Goal: Use online tool/utility: Use online tool/utility

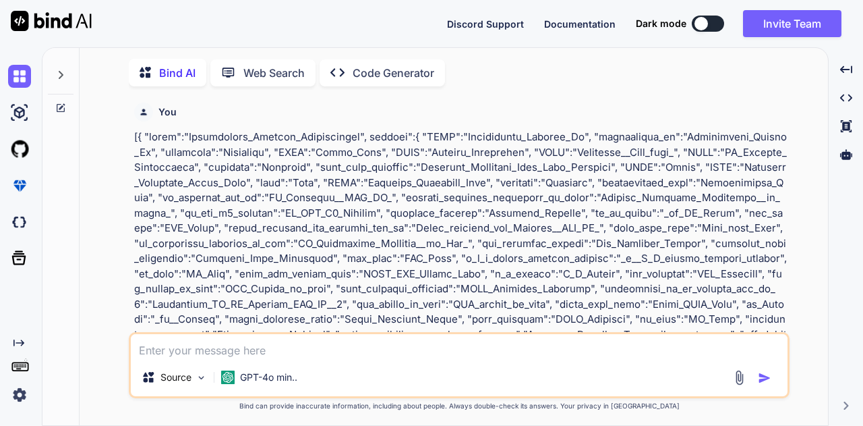
scroll to position [4180, 0]
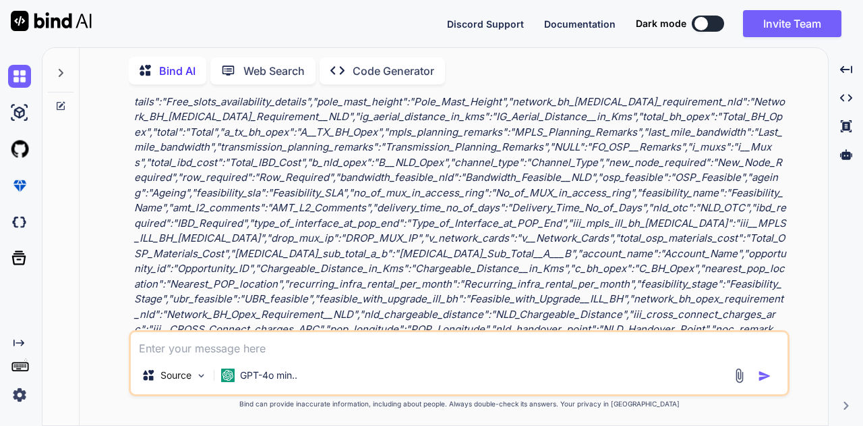
click at [351, 346] on textarea at bounding box center [459, 344] width 657 height 24
type textarea "[ { "table":"Opportunity_Segment_Attributeseo", "mapping":{ "A_tx_bh_opex":"_A_…"
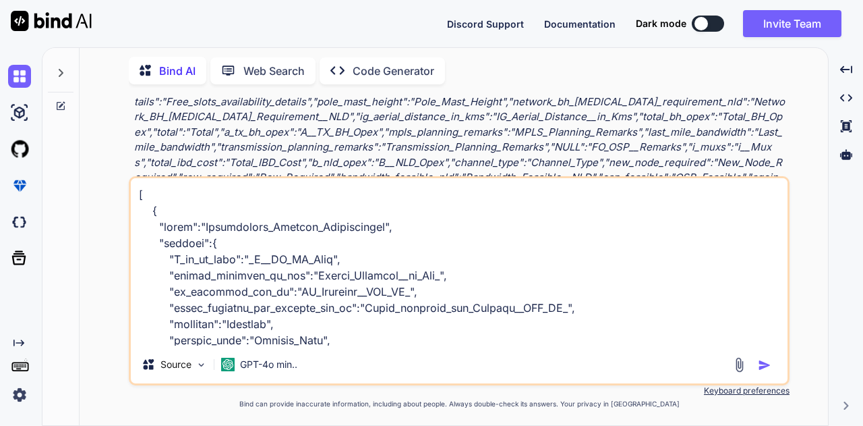
scroll to position [1263, 0]
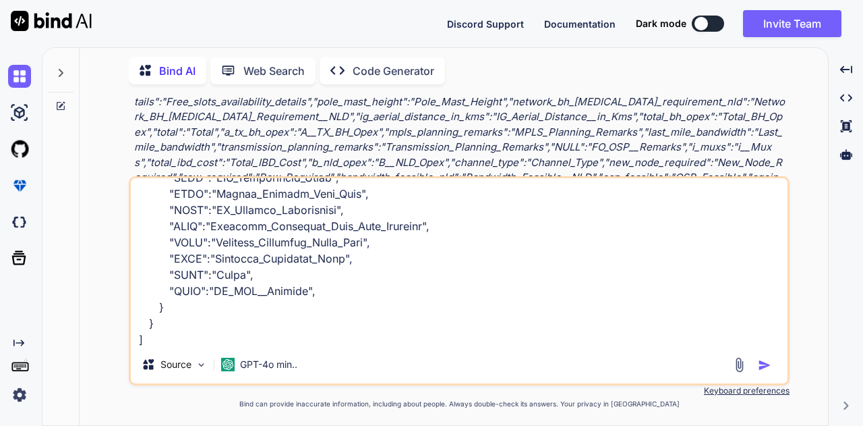
type textarea "x"
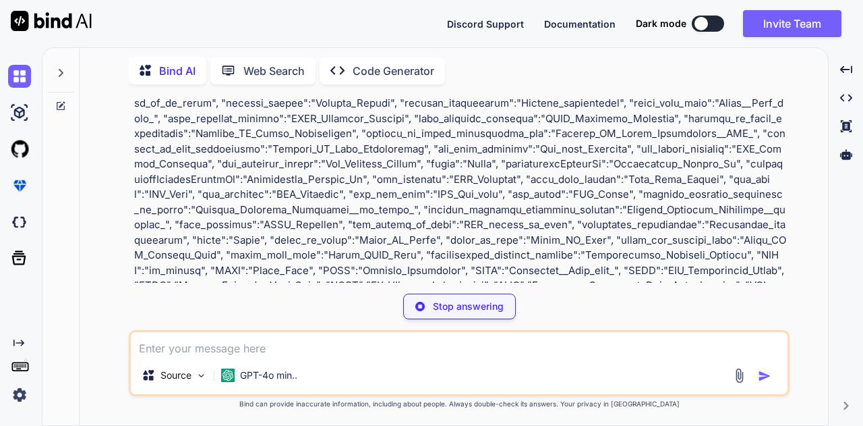
scroll to position [7953, 0]
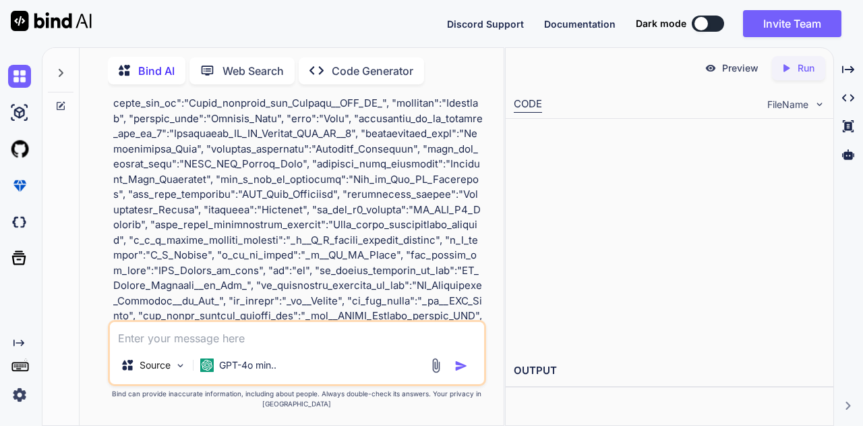
type textarea "x"
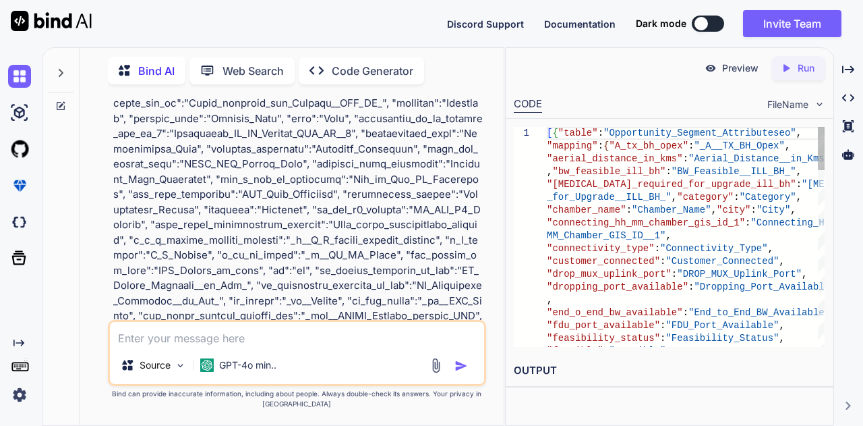
type textarea "[{"table":"Opportunity_Segment_Attributeseo","mapping":{"A_tx_bh_opex":"_A__TX_…"
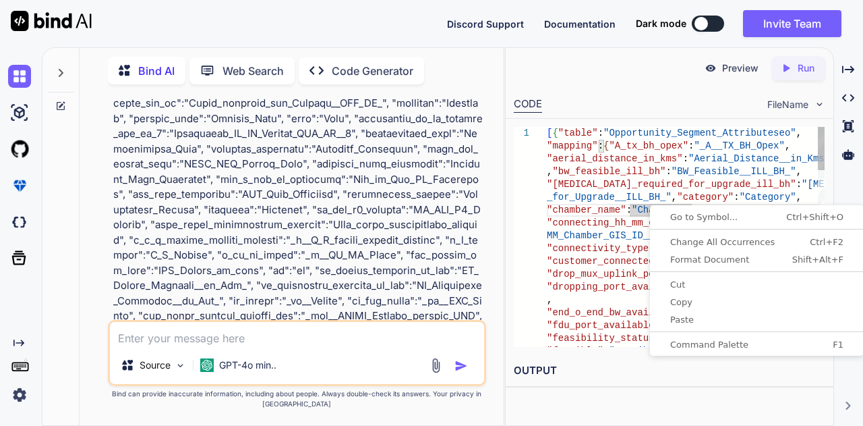
type textarea "x"
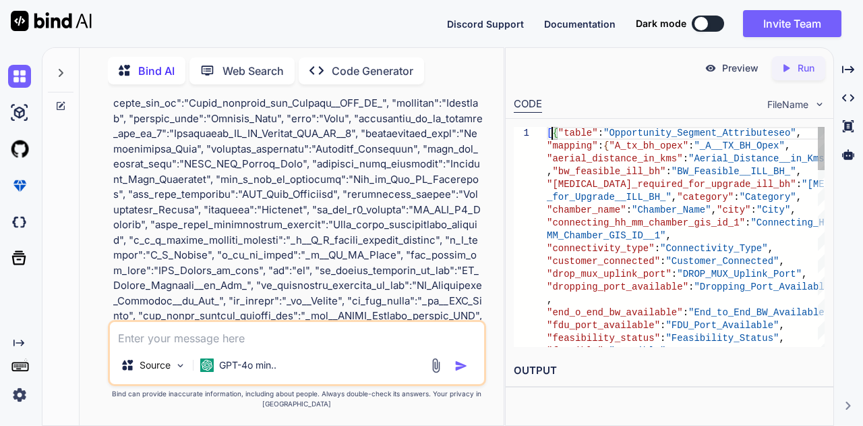
scroll to position [0, 0]
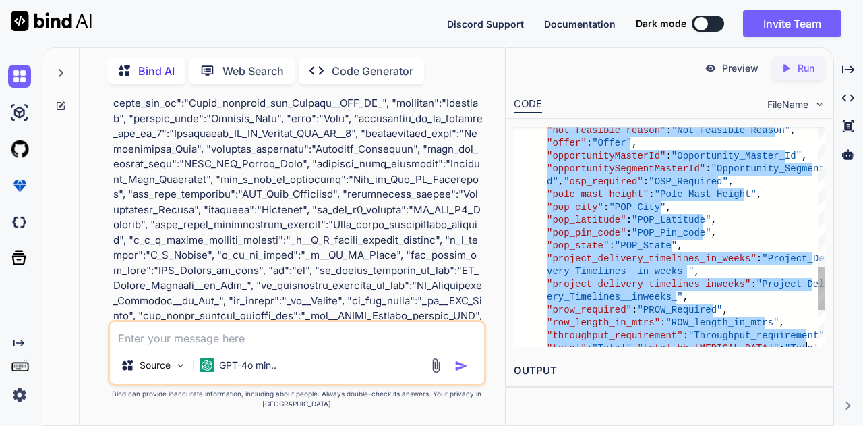
type textarea "[{"table":"Opportunity_Segment_Attributeseo","mapping":{"A_tx_bh_opex":"_A__TX_…"
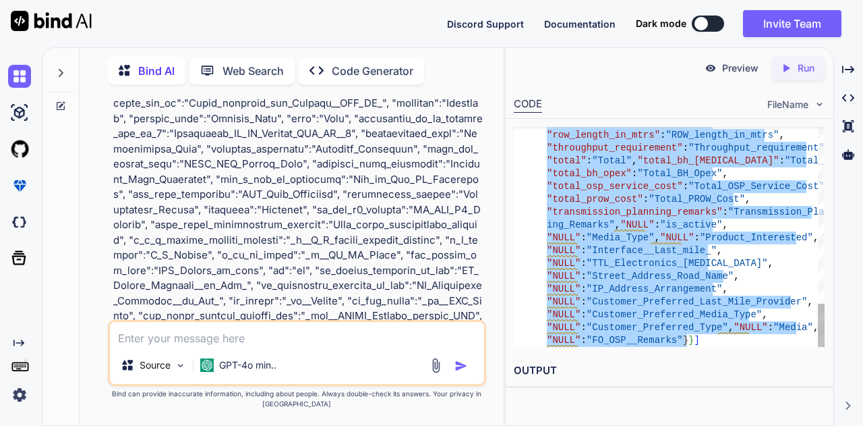
drag, startPoint x: 548, startPoint y: 136, endPoint x: 727, endPoint y: 354, distance: 282.7
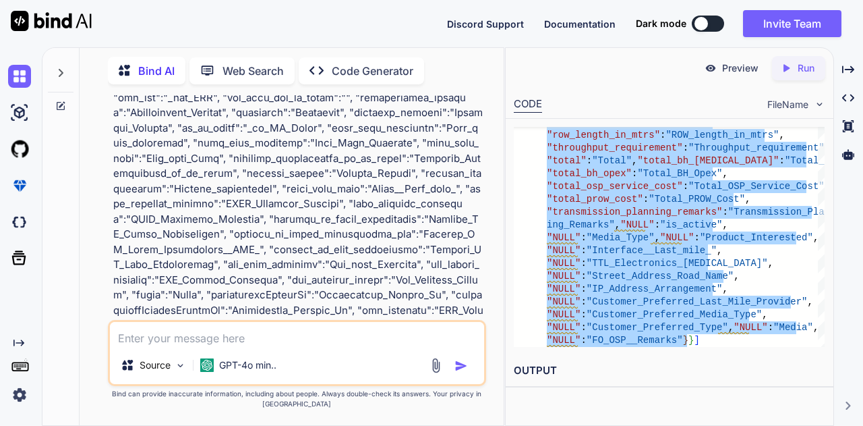
scroll to position [8217, 0]
